Goal: Download file/media

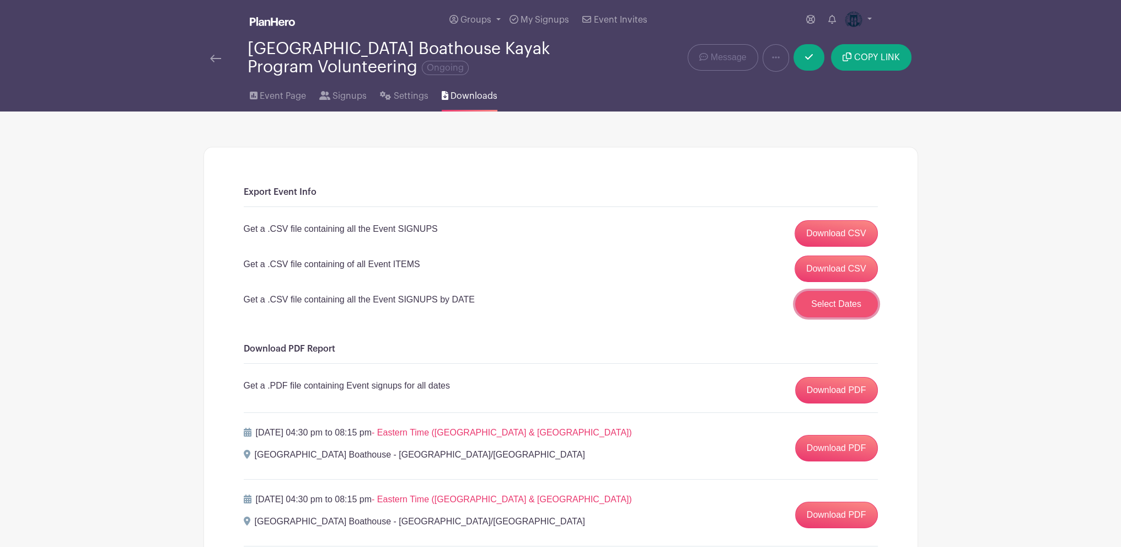
click at [822, 306] on button "Select Dates" at bounding box center [836, 304] width 83 height 26
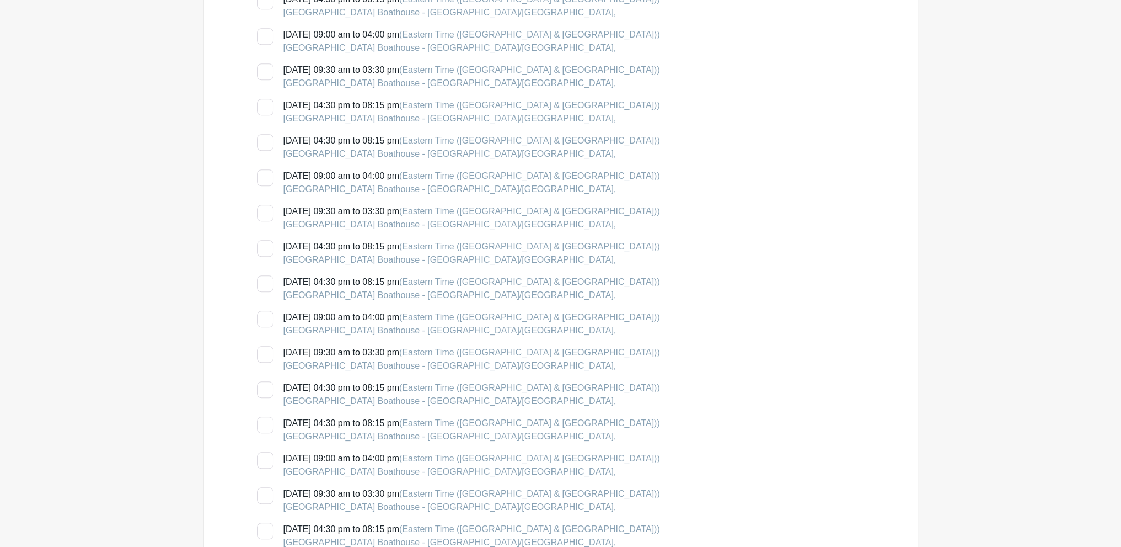
scroll to position [1710, 0]
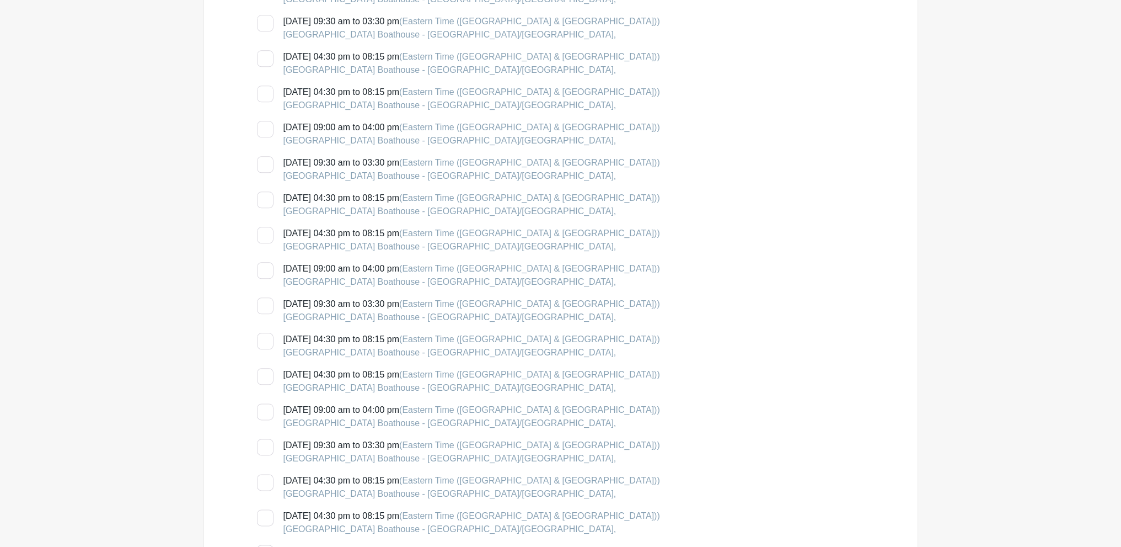
click at [261, 231] on input "[DATE] 04:30 pm to 08:15 pm (Eastern Time ([GEOGRAPHIC_DATA] & [GEOGRAPHIC_DATA…" at bounding box center [260, 230] width 7 height 7
checkbox input "true"
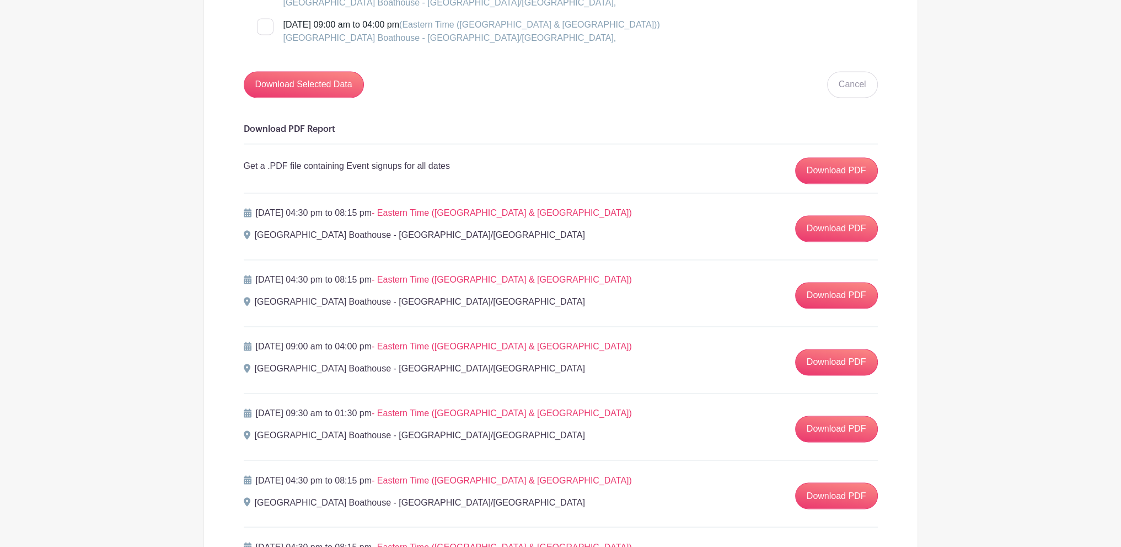
scroll to position [2372, 0]
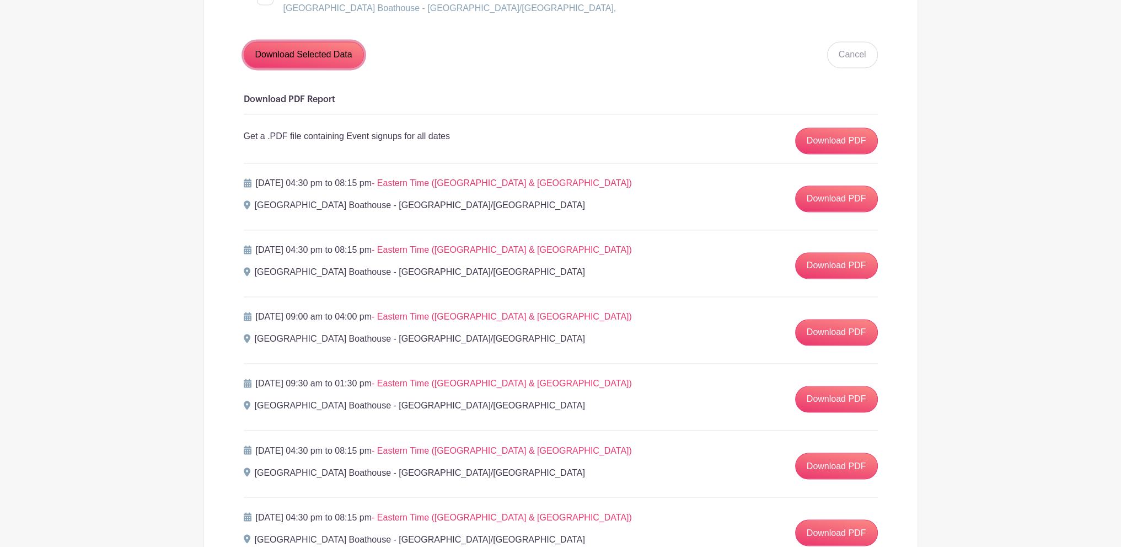
click at [281, 49] on input "Download Selected Data" at bounding box center [304, 54] width 120 height 26
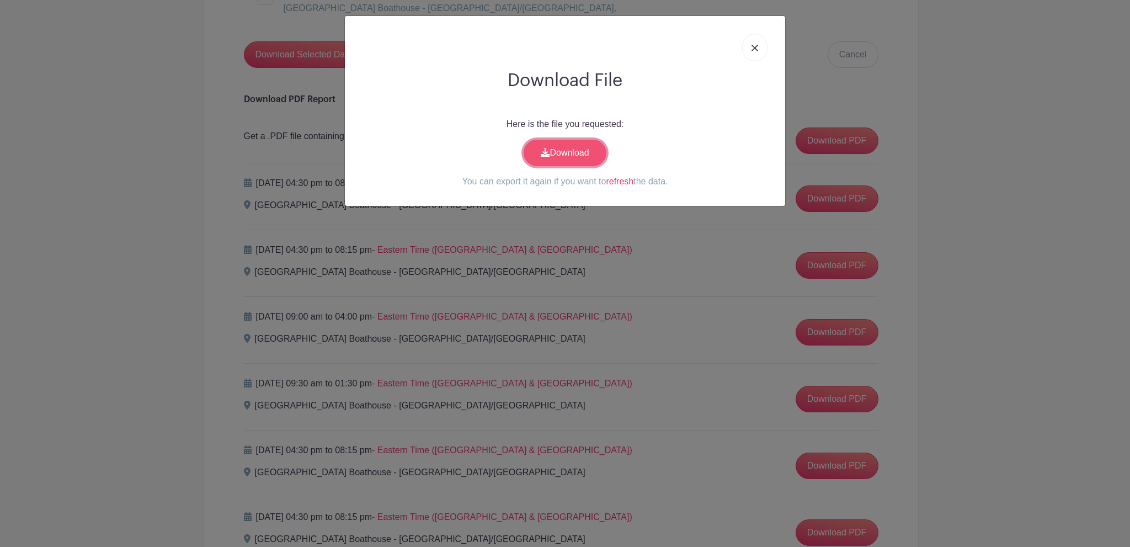
click at [590, 152] on link "Download" at bounding box center [564, 153] width 83 height 26
click at [747, 44] on link at bounding box center [754, 48] width 25 height 28
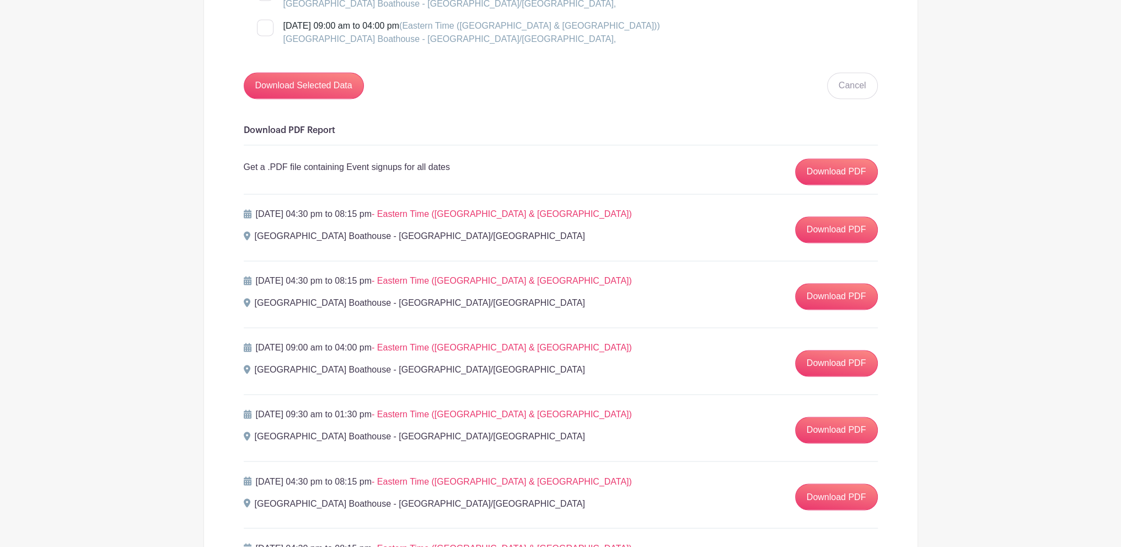
scroll to position [2317, 0]
